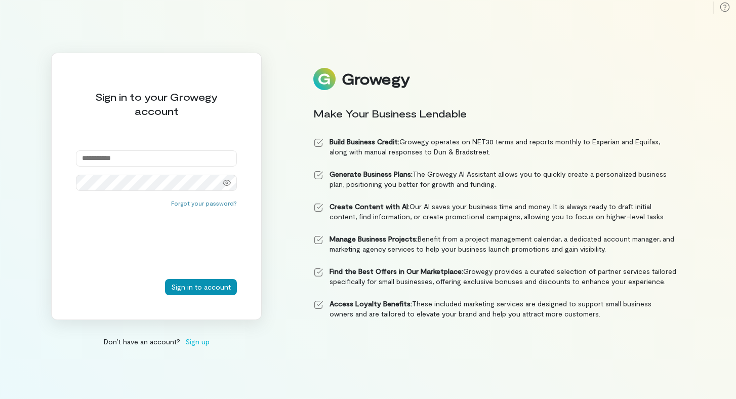
type input "**********"
click at [199, 287] on button "Sign in to account" at bounding box center [201, 287] width 72 height 16
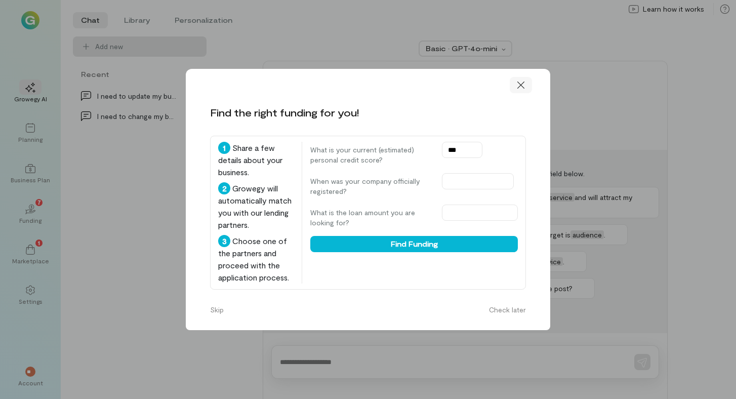
type input "***"
click at [520, 81] on icon at bounding box center [521, 85] width 10 height 10
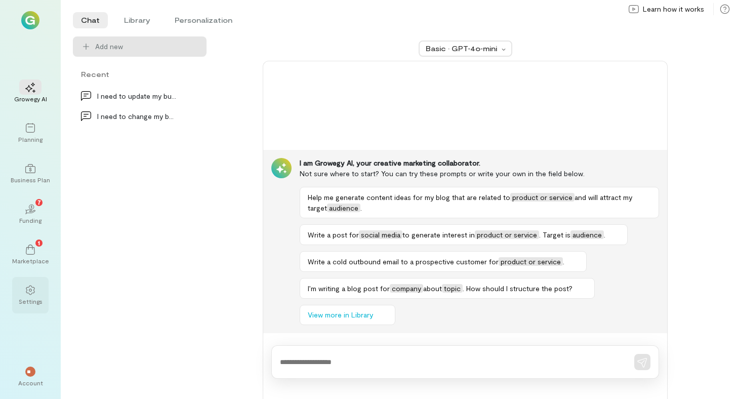
click at [29, 290] on icon at bounding box center [30, 290] width 10 height 10
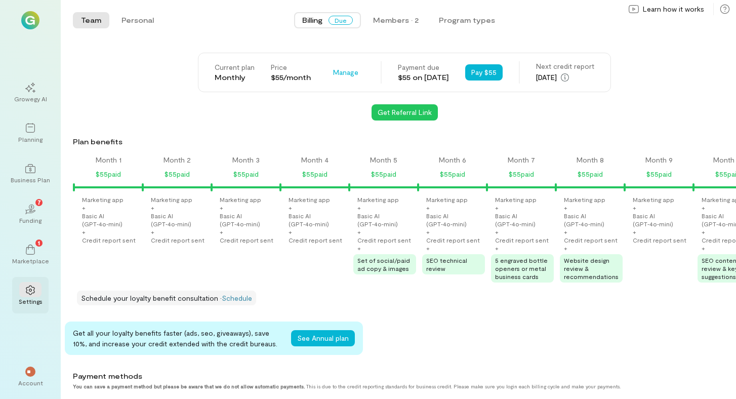
scroll to position [0, 585]
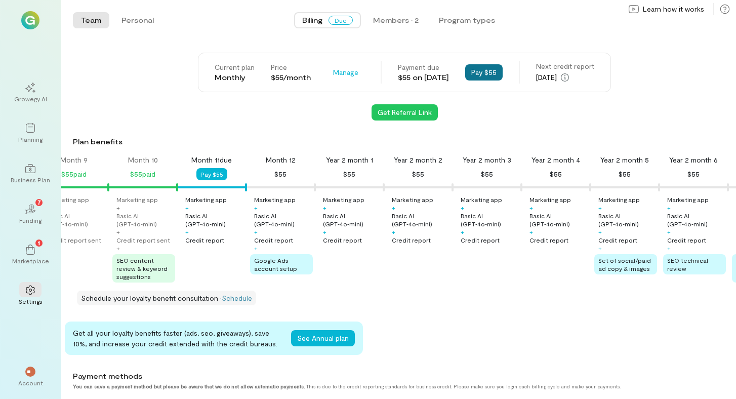
click at [500, 74] on button "Pay $55" at bounding box center [483, 72] width 37 height 16
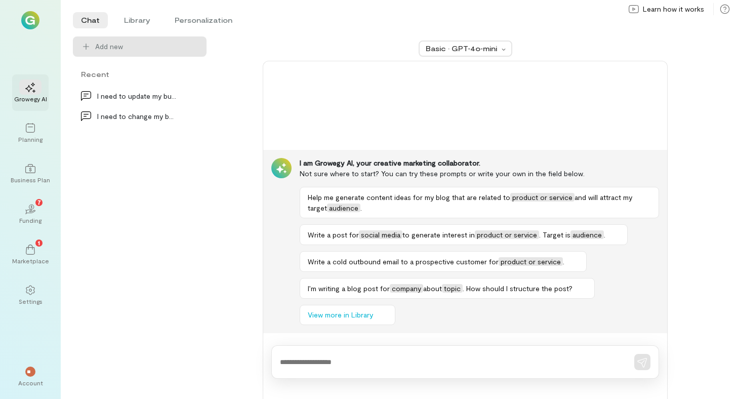
click at [30, 87] on icon at bounding box center [30, 88] width 10 height 10
click at [147, 115] on div "I need to change my business address." at bounding box center [136, 116] width 79 height 11
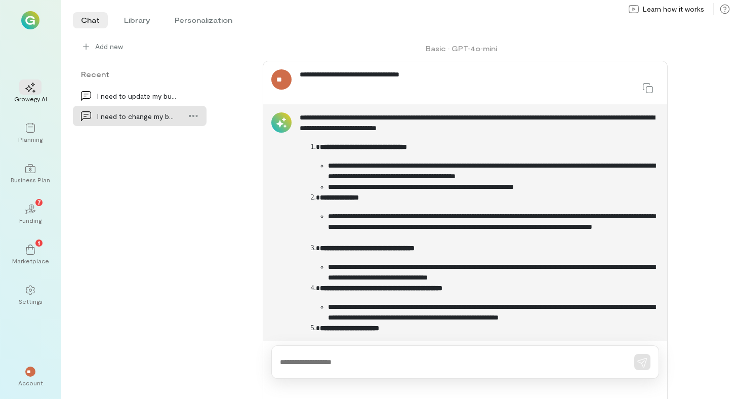
scroll to position [43, 0]
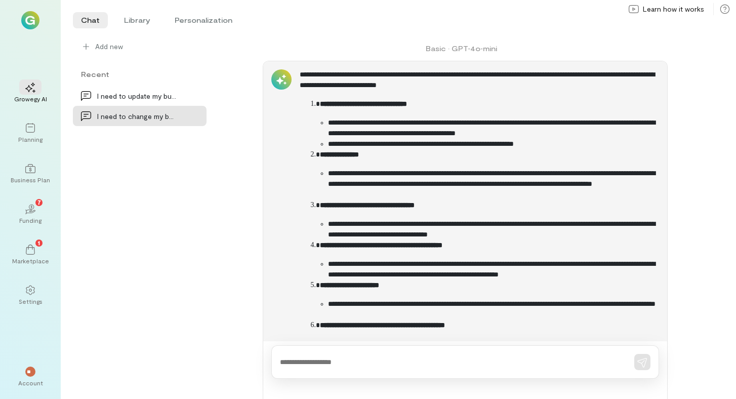
click at [293, 362] on textarea at bounding box center [451, 362] width 342 height 11
type textarea "**********"
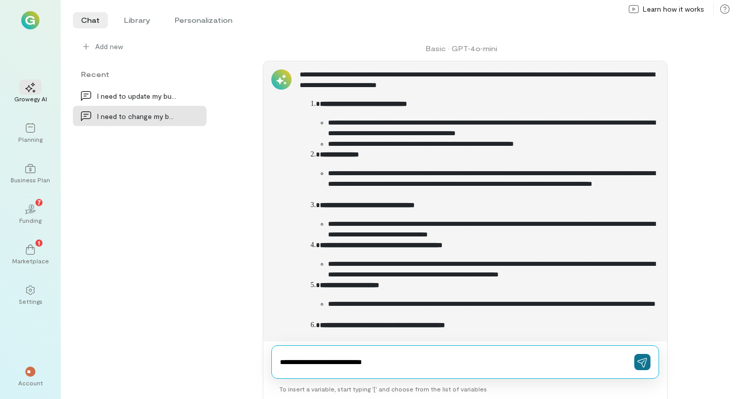
click at [643, 362] on icon "button" at bounding box center [642, 362] width 10 height 10
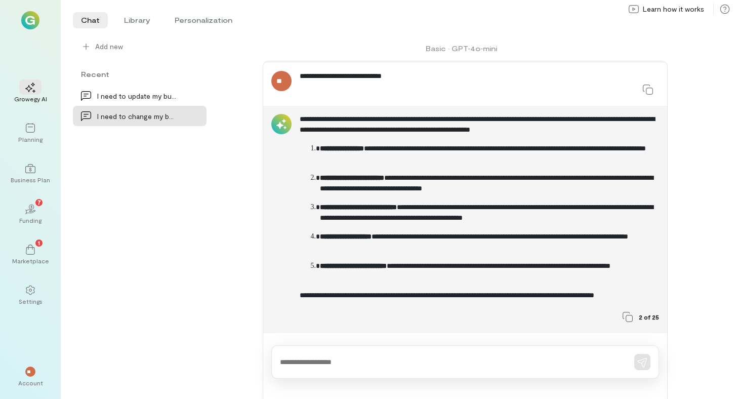
scroll to position [511, 0]
click at [375, 206] on strong "**********" at bounding box center [358, 206] width 77 height 7
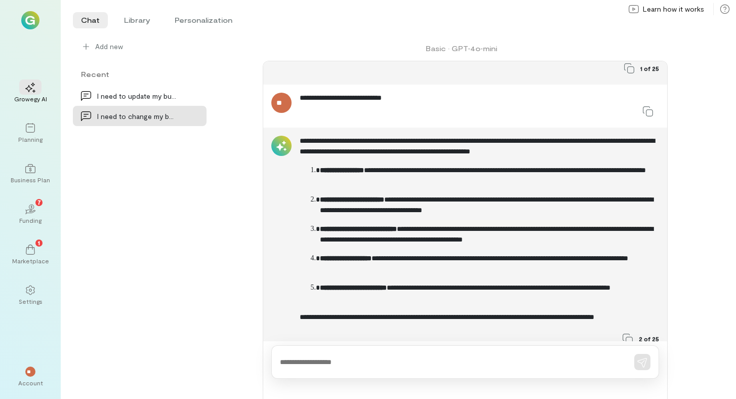
scroll to position [496, 0]
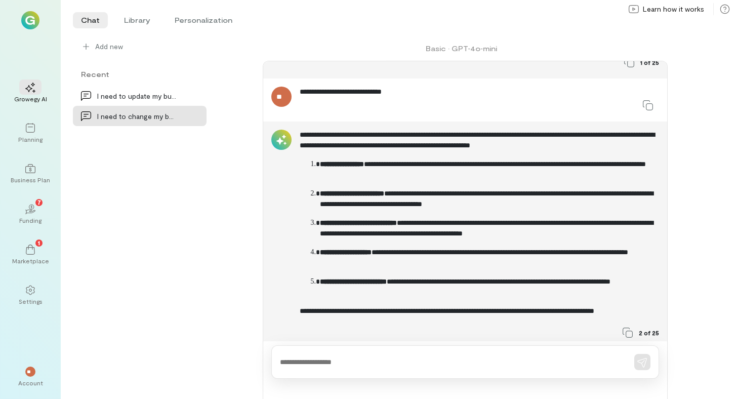
click at [373, 197] on strong "**********" at bounding box center [352, 193] width 64 height 7
click at [30, 294] on icon at bounding box center [30, 290] width 10 height 10
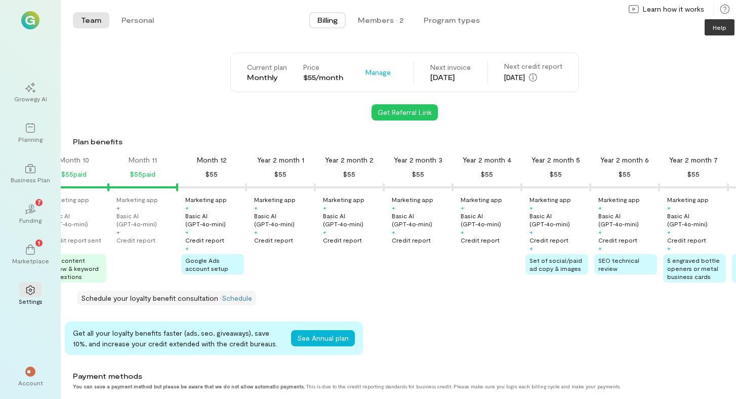
click at [724, 8] on icon at bounding box center [725, 9] width 10 height 10
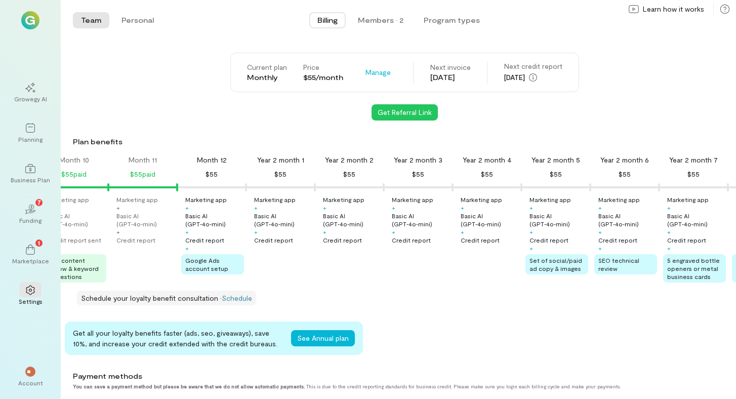
click at [27, 20] on img at bounding box center [30, 20] width 18 height 18
click at [34, 91] on icon at bounding box center [30, 88] width 10 height 10
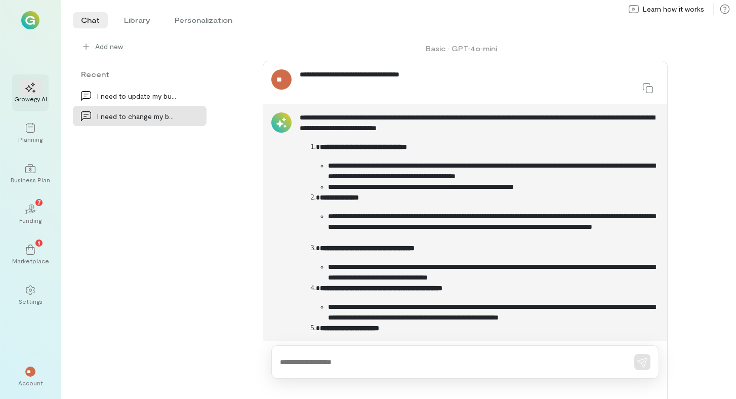
scroll to position [496, 0]
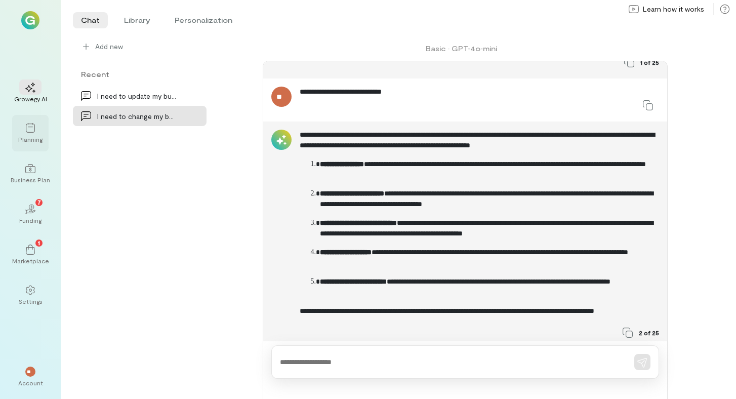
click at [30, 127] on icon at bounding box center [30, 128] width 9 height 10
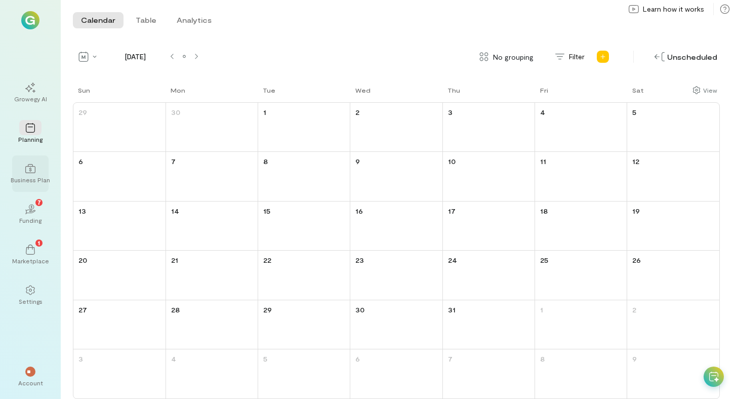
click at [31, 162] on div at bounding box center [30, 167] width 22 height 15
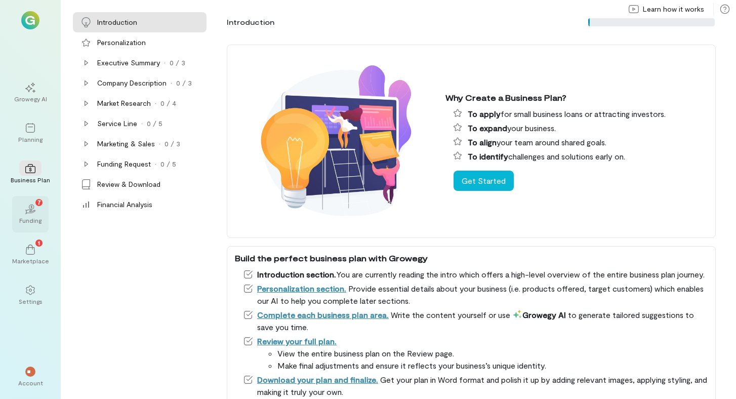
click at [28, 208] on icon "02" at bounding box center [30, 209] width 10 height 10
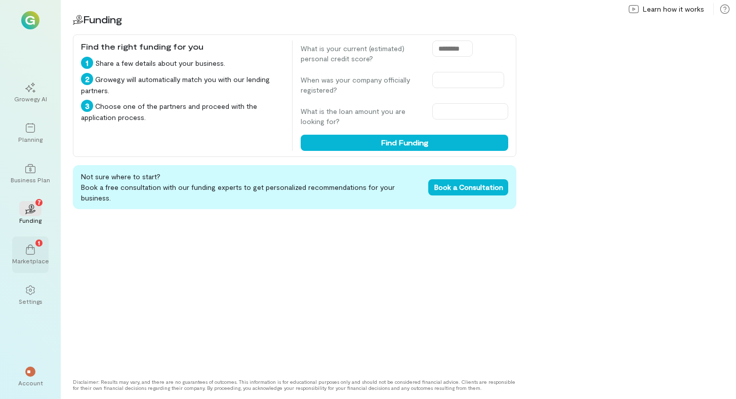
click at [28, 248] on icon at bounding box center [30, 249] width 9 height 10
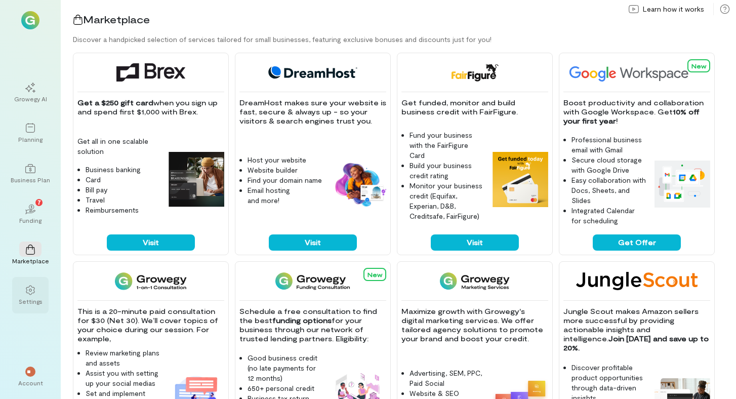
click at [31, 289] on icon at bounding box center [30, 290] width 9 height 10
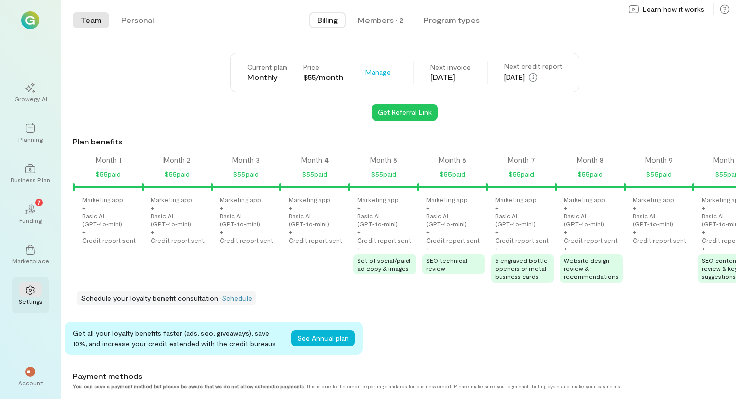
scroll to position [0, 654]
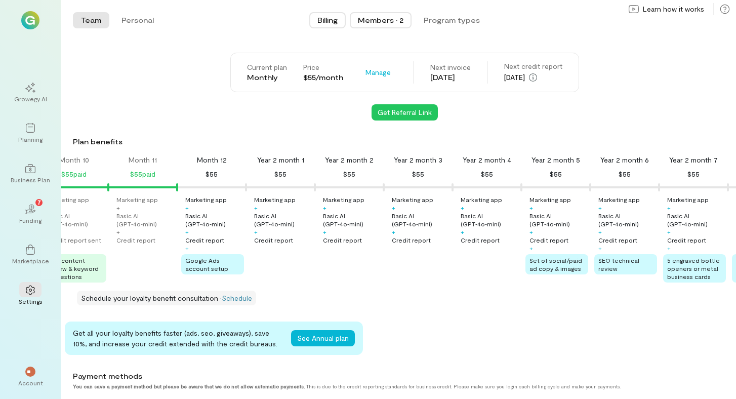
click at [386, 21] on div "Members · 2" at bounding box center [381, 20] width 46 height 10
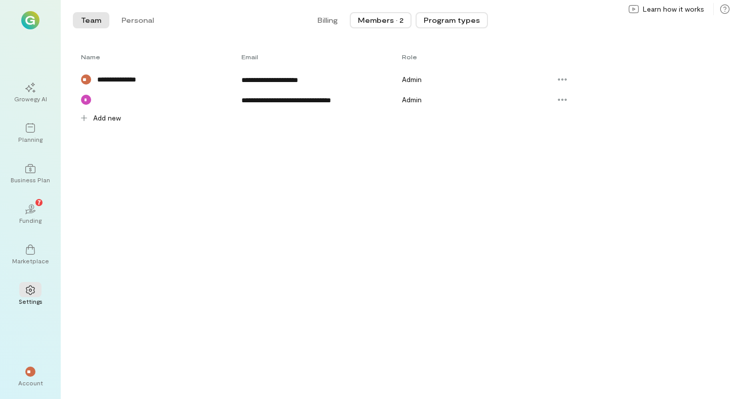
click at [458, 22] on button "Program types" at bounding box center [452, 20] width 72 height 16
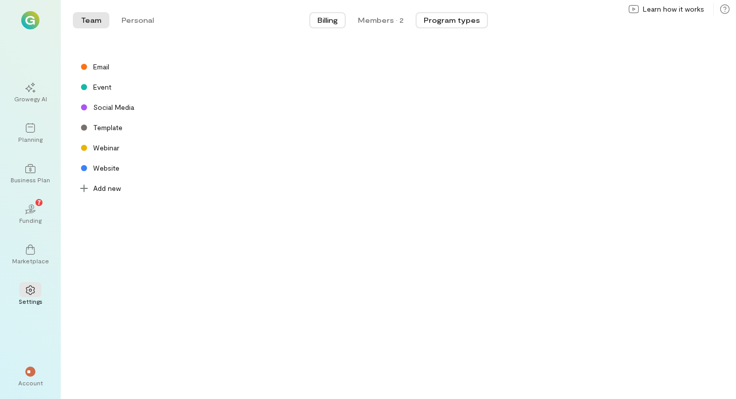
click at [326, 20] on span "Billing" at bounding box center [327, 20] width 20 height 10
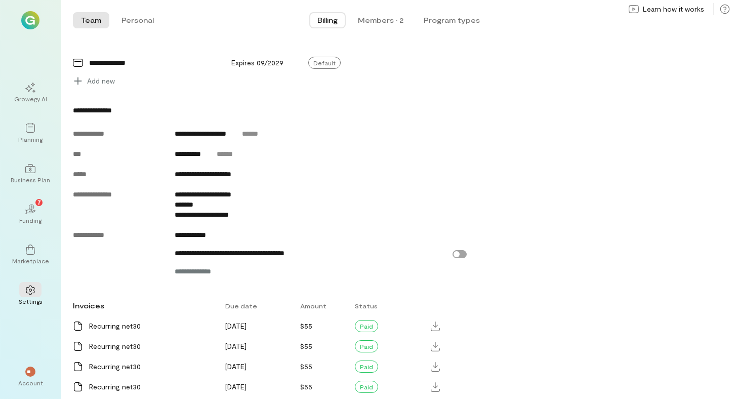
scroll to position [521, 0]
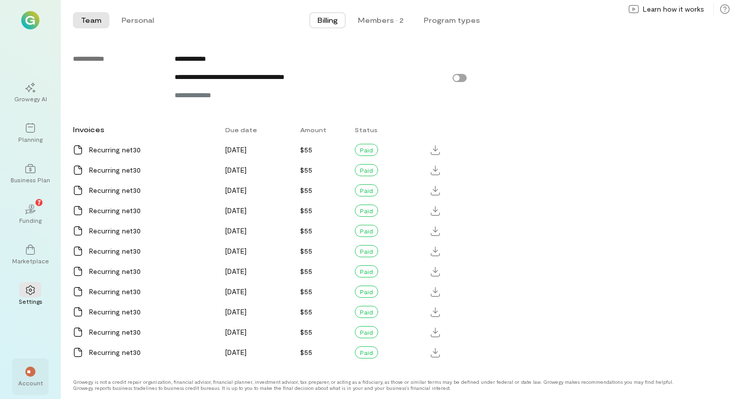
click at [30, 373] on span "**" at bounding box center [31, 372] width 8 height 6
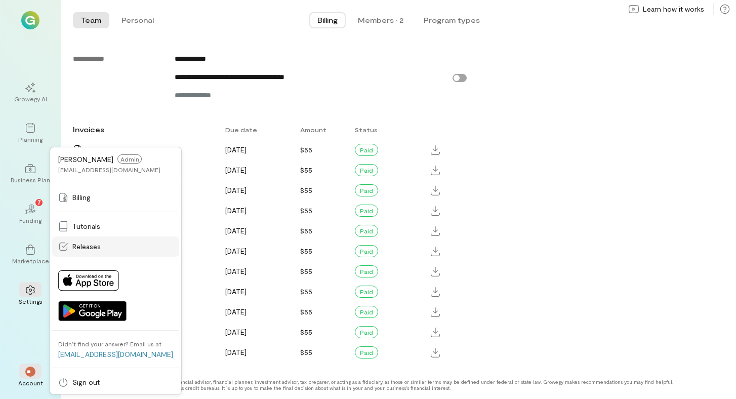
click at [63, 246] on icon at bounding box center [63, 246] width 10 height 10
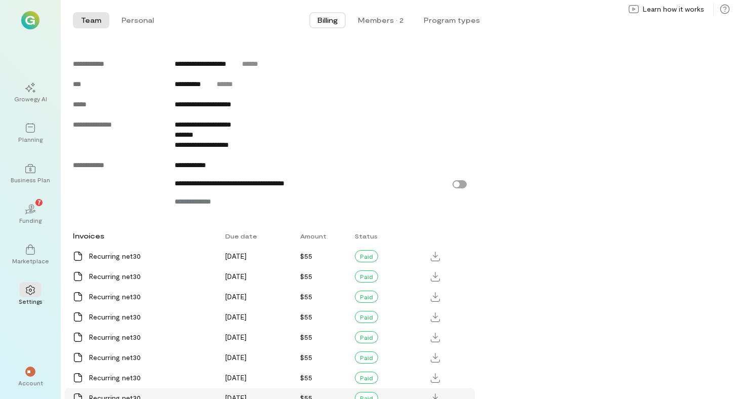
scroll to position [414, 0]
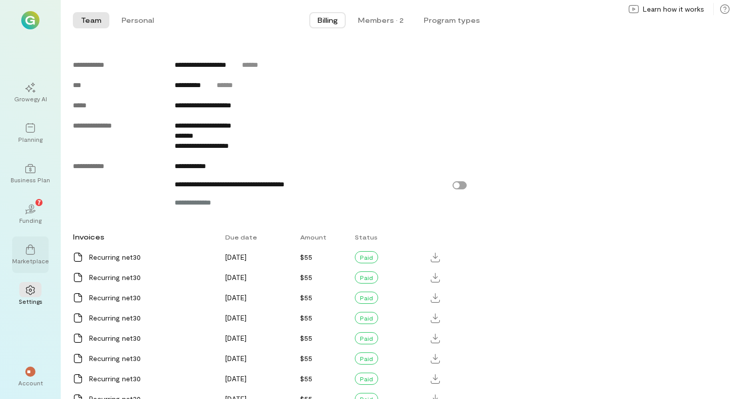
click at [30, 253] on icon at bounding box center [30, 249] width 10 height 10
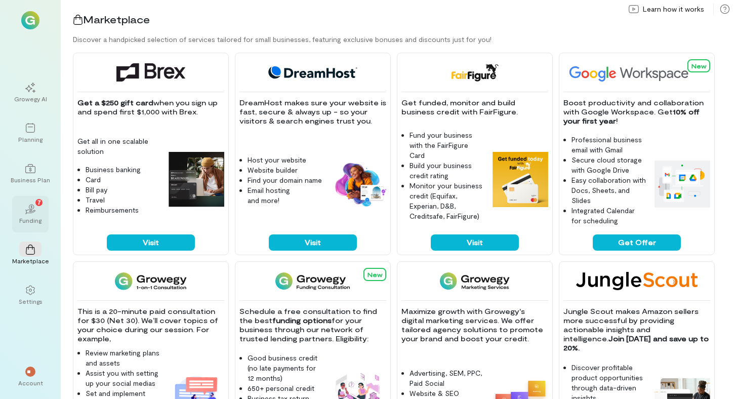
click at [31, 215] on div "02 7" at bounding box center [30, 208] width 22 height 15
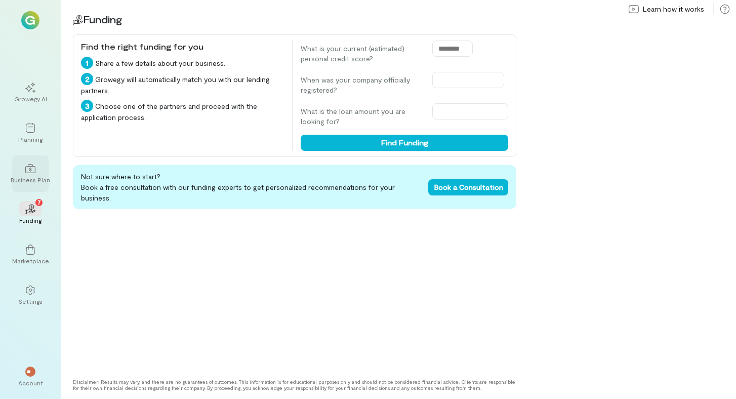
click at [25, 176] on div "Business Plan" at bounding box center [30, 180] width 39 height 8
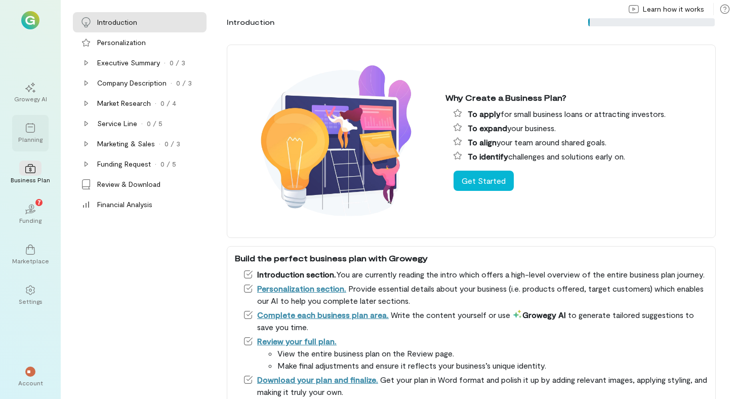
click at [28, 131] on icon at bounding box center [30, 128] width 10 height 10
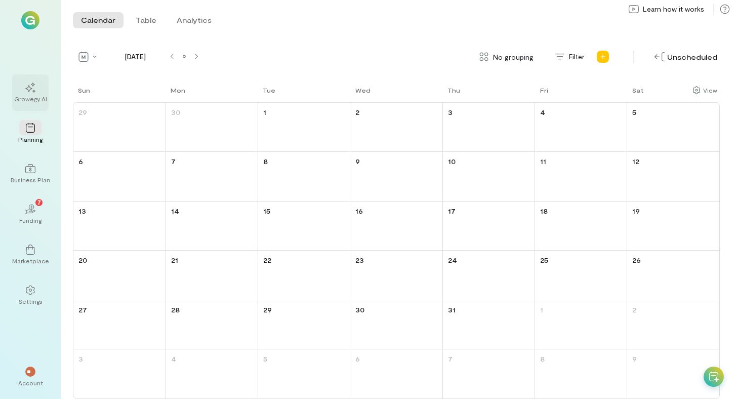
click at [30, 92] on icon at bounding box center [30, 88] width 10 height 10
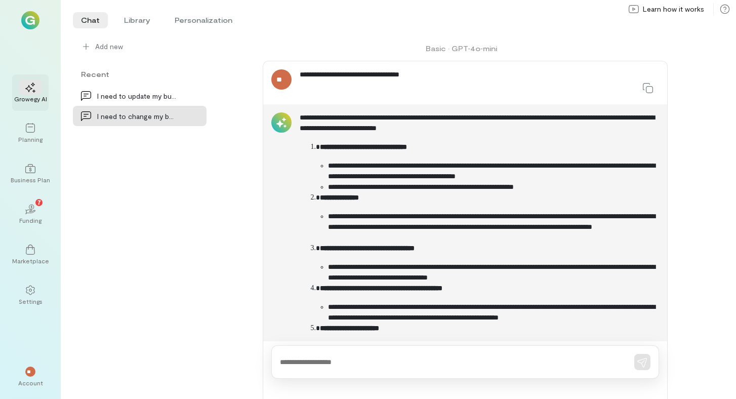
scroll to position [496, 0]
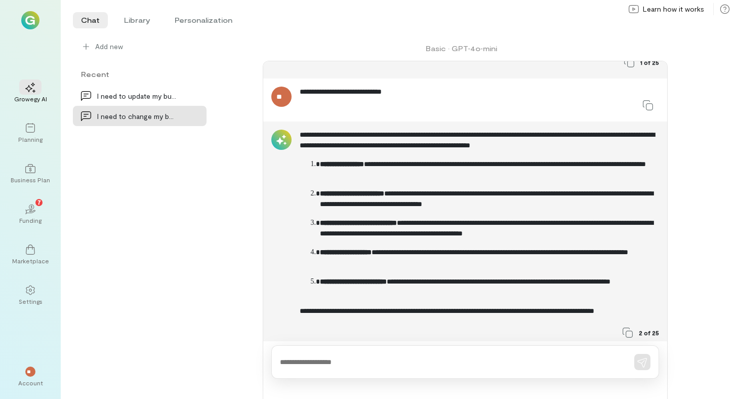
click at [256, 50] on div "Basic · GPT‑4o‑mini" at bounding box center [465, 48] width 493 height 24
click at [30, 292] on icon at bounding box center [30, 290] width 10 height 10
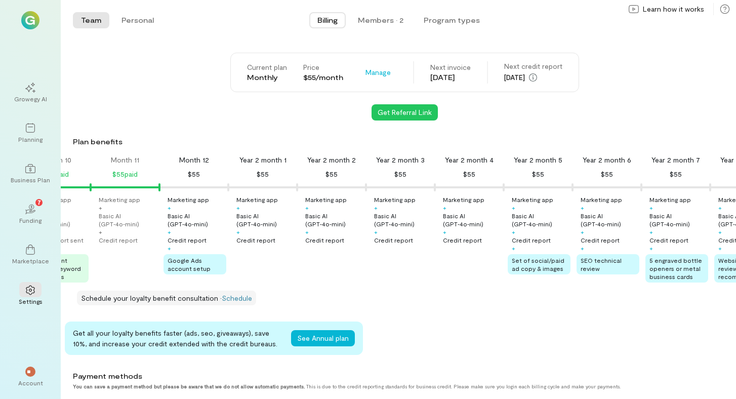
scroll to position [0, 675]
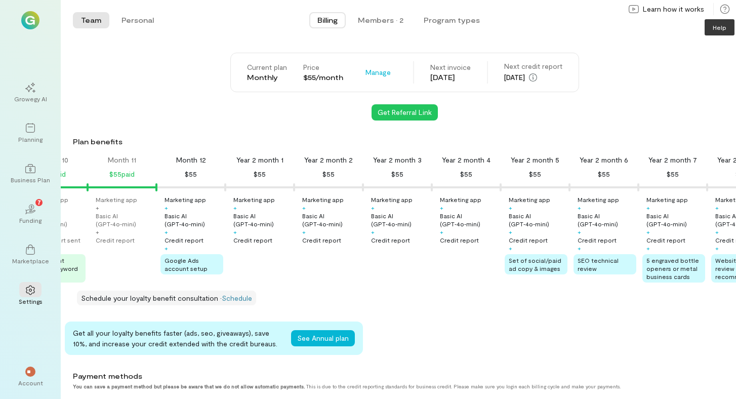
click at [723, 9] on icon at bounding box center [725, 9] width 10 height 10
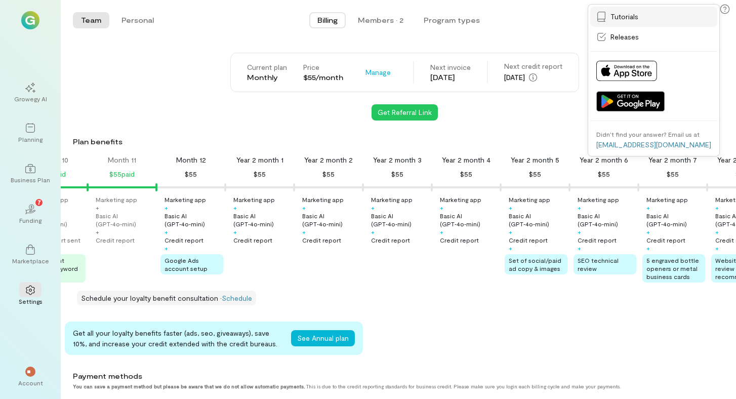
click at [605, 18] on icon at bounding box center [601, 17] width 8 height 10
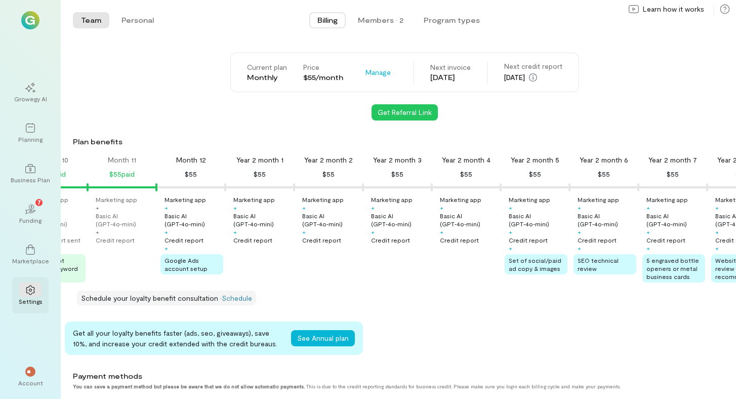
click at [28, 291] on icon at bounding box center [30, 290] width 10 height 10
click at [33, 19] on img at bounding box center [30, 20] width 18 height 18
click at [29, 372] on span "**" at bounding box center [31, 372] width 8 height 6
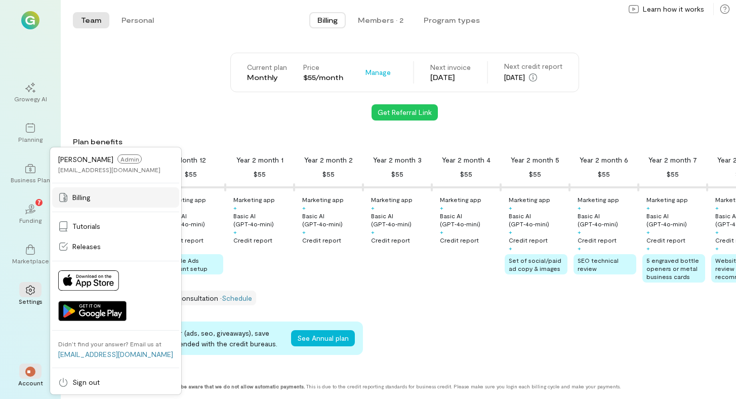
click at [74, 199] on span "Billing" at bounding box center [81, 197] width 18 height 10
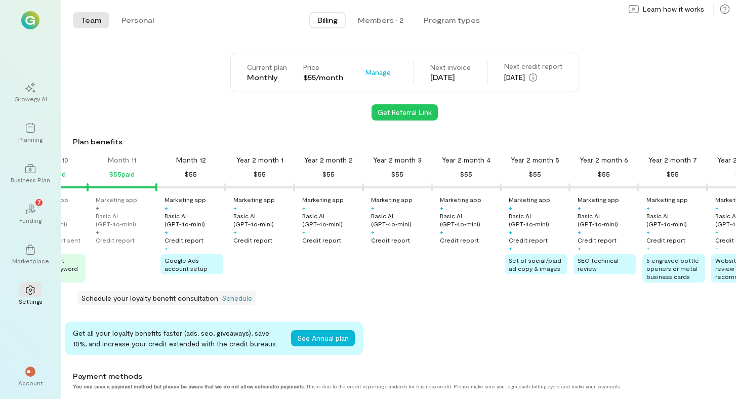
click at [329, 20] on span "Billing" at bounding box center [327, 20] width 20 height 10
click at [330, 20] on span "Billing" at bounding box center [327, 20] width 20 height 10
click at [327, 19] on span "Billing" at bounding box center [327, 20] width 20 height 10
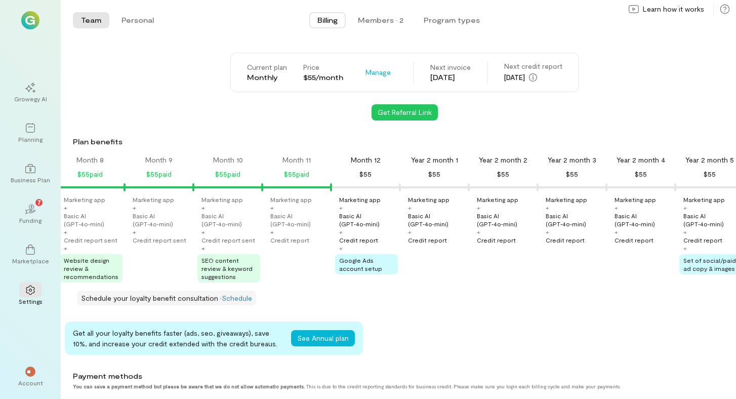
scroll to position [0, 500]
click at [223, 270] on span "SEO content review & keyword suggestions" at bounding box center [227, 268] width 51 height 23
click at [207, 269] on span "SEO content review & keyword suggestions" at bounding box center [227, 268] width 51 height 23
click at [211, 263] on span "SEO content review & keyword suggestions" at bounding box center [227, 268] width 51 height 23
click at [223, 222] on div "Basic AI (GPT‑4o‑mini)" at bounding box center [231, 220] width 59 height 16
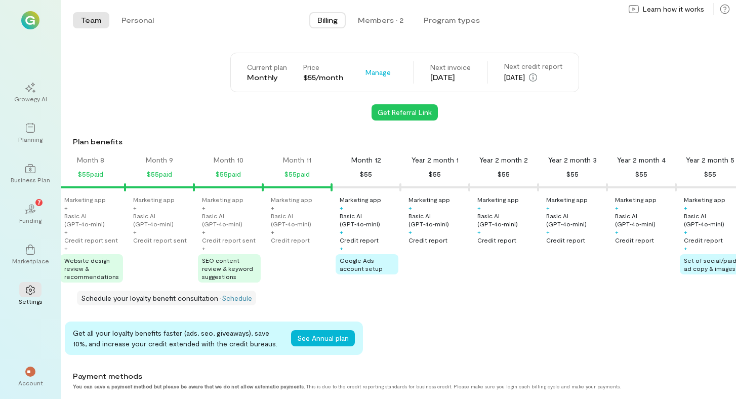
click at [363, 266] on span "Google Ads account setup" at bounding box center [361, 264] width 43 height 15
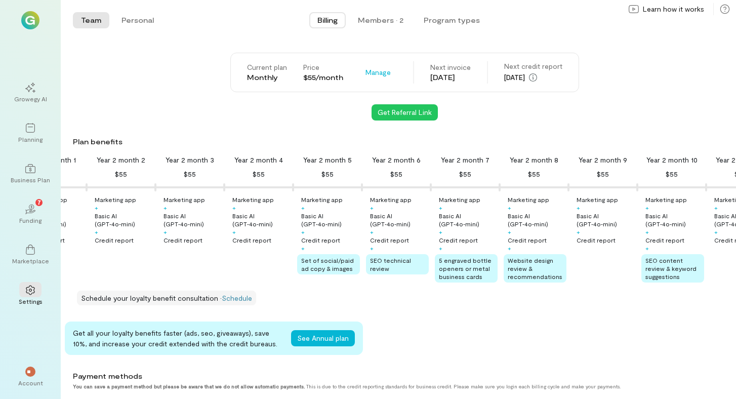
scroll to position [0, 883]
click at [335, 18] on span "Billing" at bounding box center [327, 20] width 20 height 10
click at [331, 19] on span "Billing" at bounding box center [327, 20] width 20 height 10
click at [380, 74] on span "Manage" at bounding box center [377, 72] width 25 height 10
click at [368, 92] on icon at bounding box center [373, 94] width 10 height 10
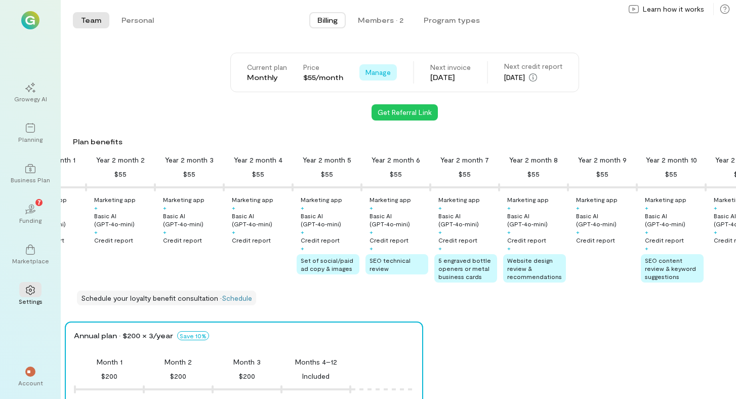
click at [371, 72] on span "Manage" at bounding box center [377, 72] width 25 height 10
click at [394, 115] on span "Cancel plan" at bounding box center [400, 114] width 37 height 10
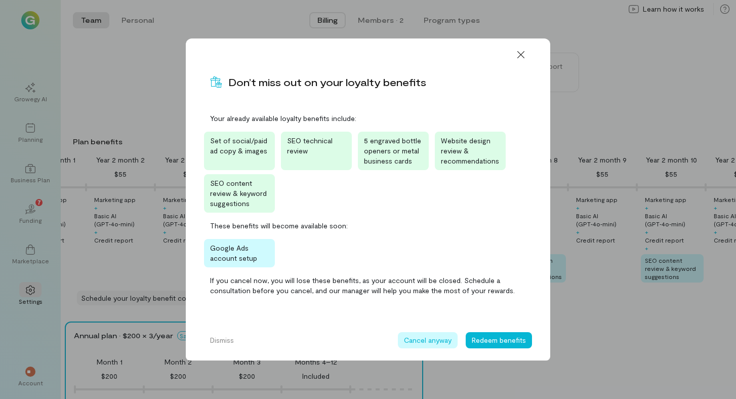
click at [432, 342] on button "Cancel anyway" at bounding box center [428, 340] width 60 height 16
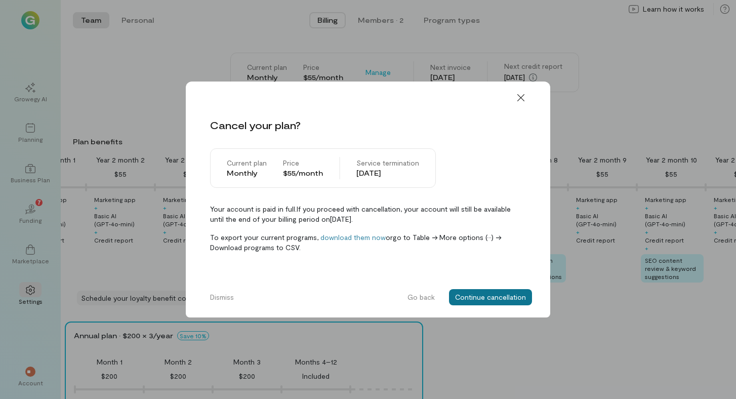
click at [485, 296] on button "Continue cancellation" at bounding box center [490, 297] width 83 height 16
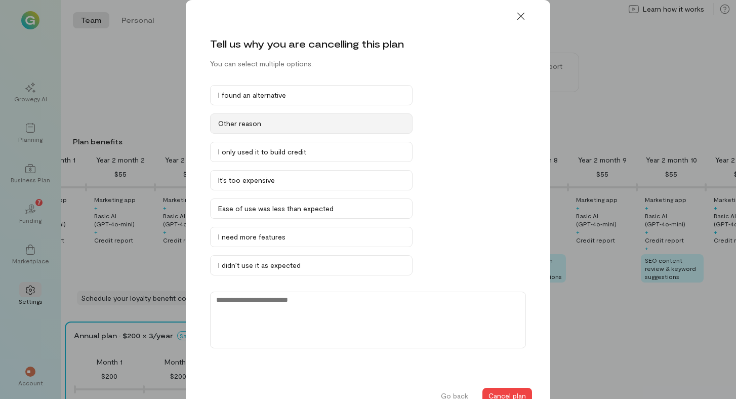
click at [226, 123] on div "Other reason" at bounding box center [311, 123] width 186 height 10
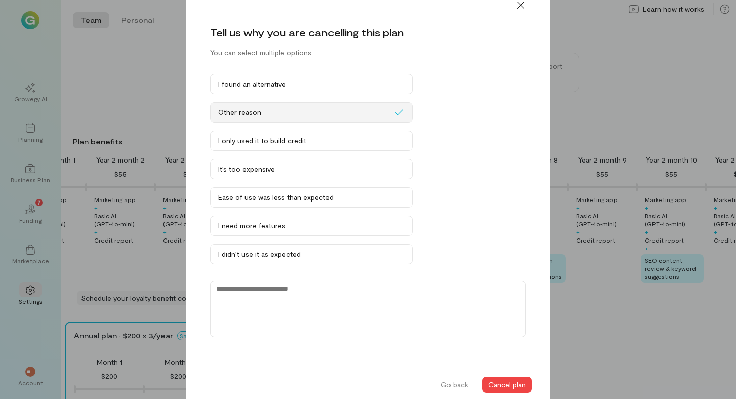
scroll to position [17, 0]
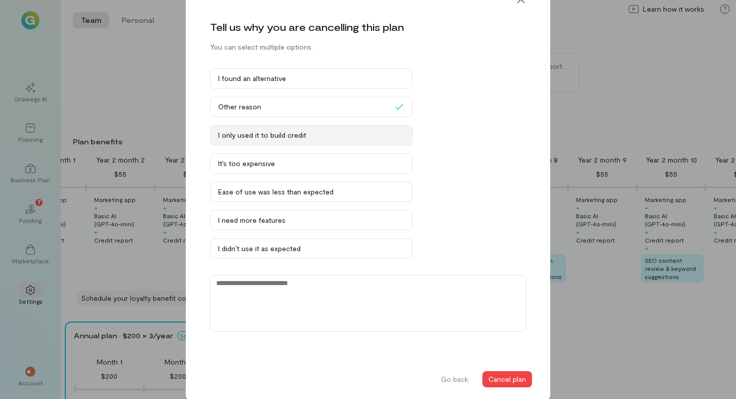
click at [406, 133] on button "I only used it to build credit" at bounding box center [311, 135] width 202 height 20
click at [224, 285] on textarea at bounding box center [368, 303] width 316 height 57
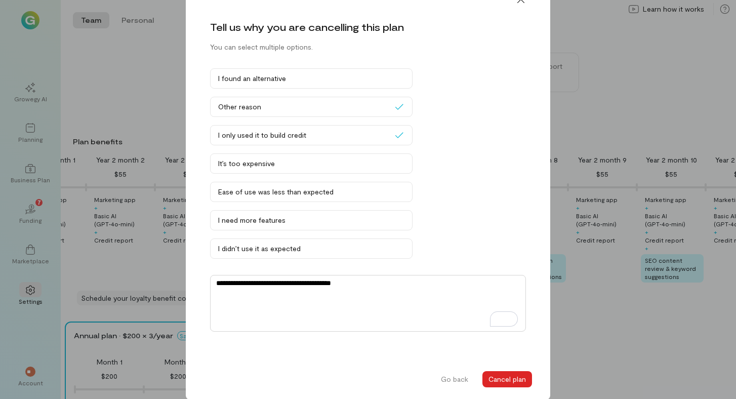
type textarea "**********"
click at [512, 379] on button "Cancel plan" at bounding box center [507, 379] width 50 height 16
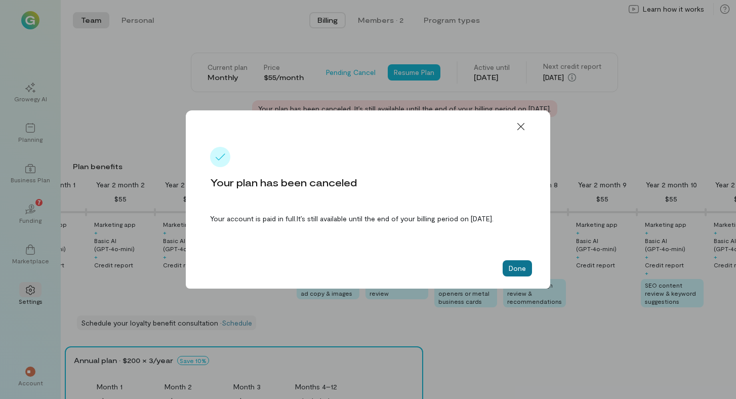
click at [517, 269] on button "Done" at bounding box center [517, 268] width 29 height 16
